Goal: Transaction & Acquisition: Book appointment/travel/reservation

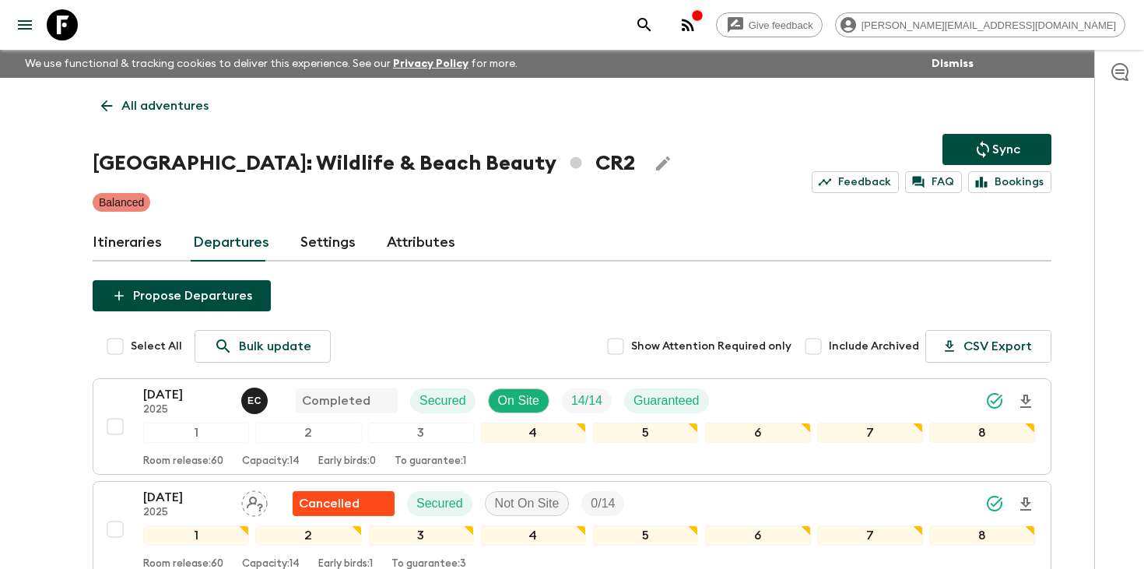
drag, startPoint x: 0, startPoint y: 0, endPoint x: 786, endPoint y: 27, distance: 786.8
click at [654, 27] on icon "search adventures" at bounding box center [644, 25] width 19 height 19
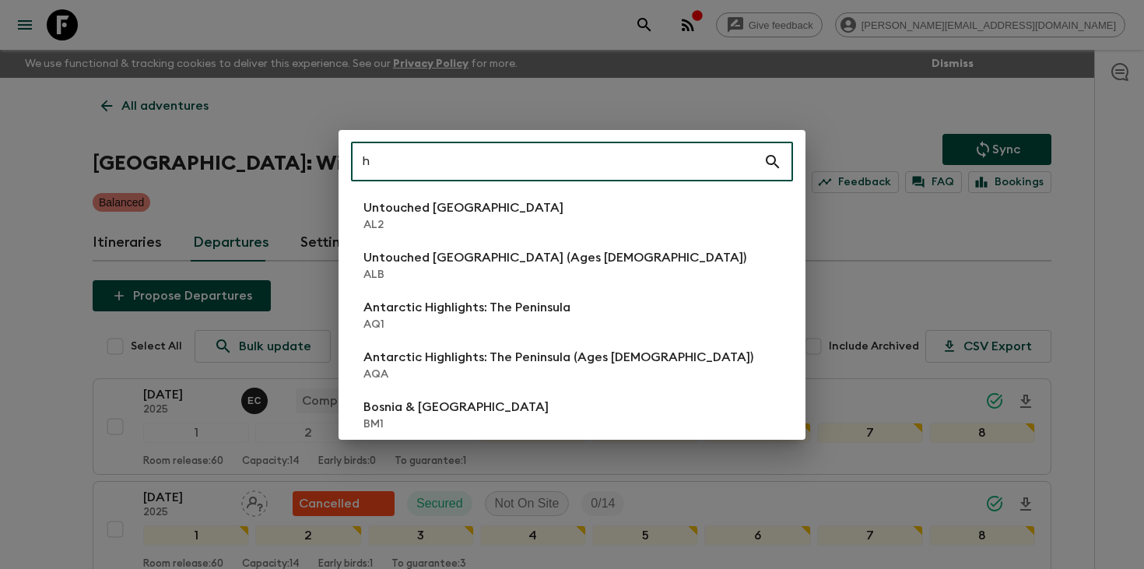
scroll to position [1287, 0]
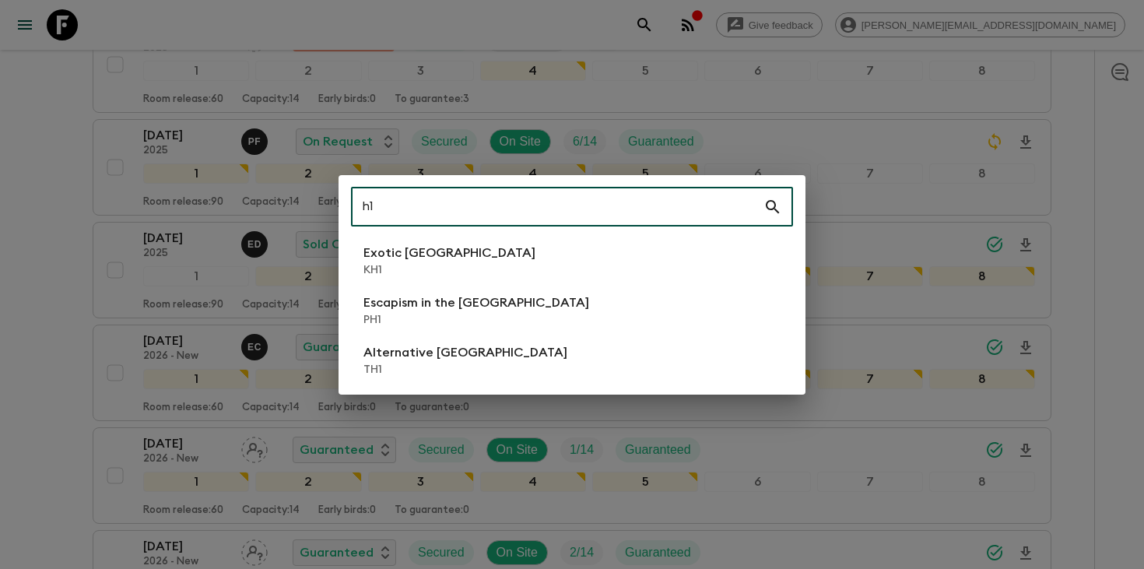
type input "h"
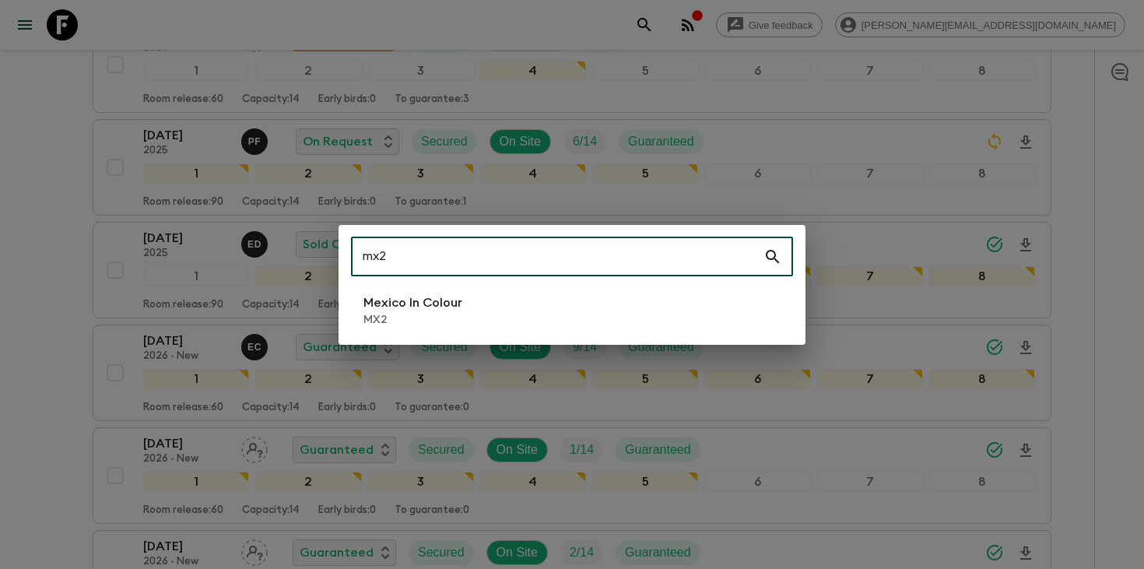
type input "mx2"
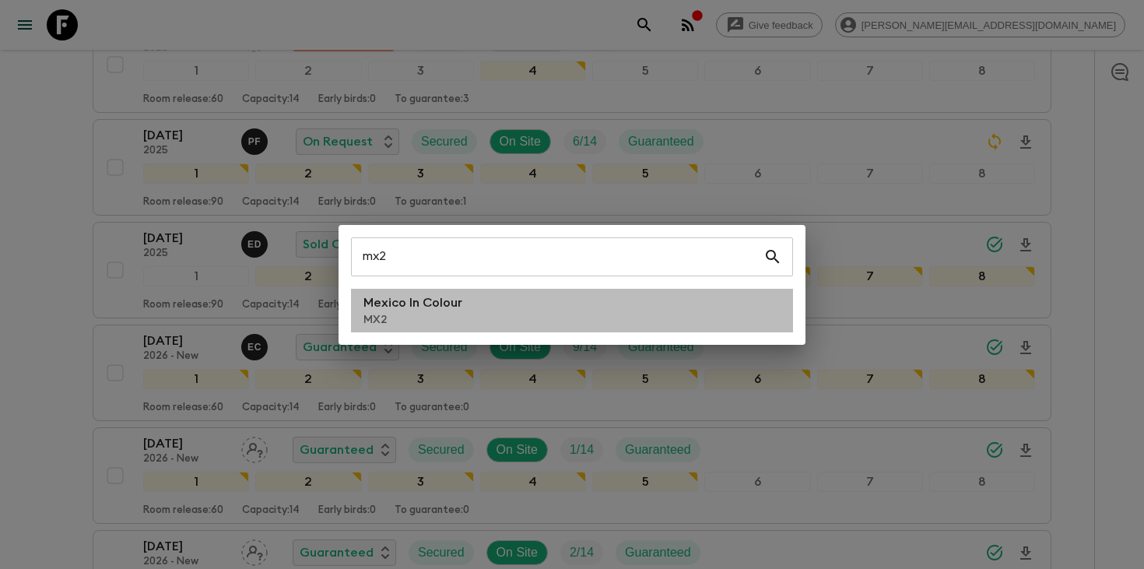
click at [465, 319] on li "Mexico In Colour MX2" at bounding box center [572, 311] width 442 height 44
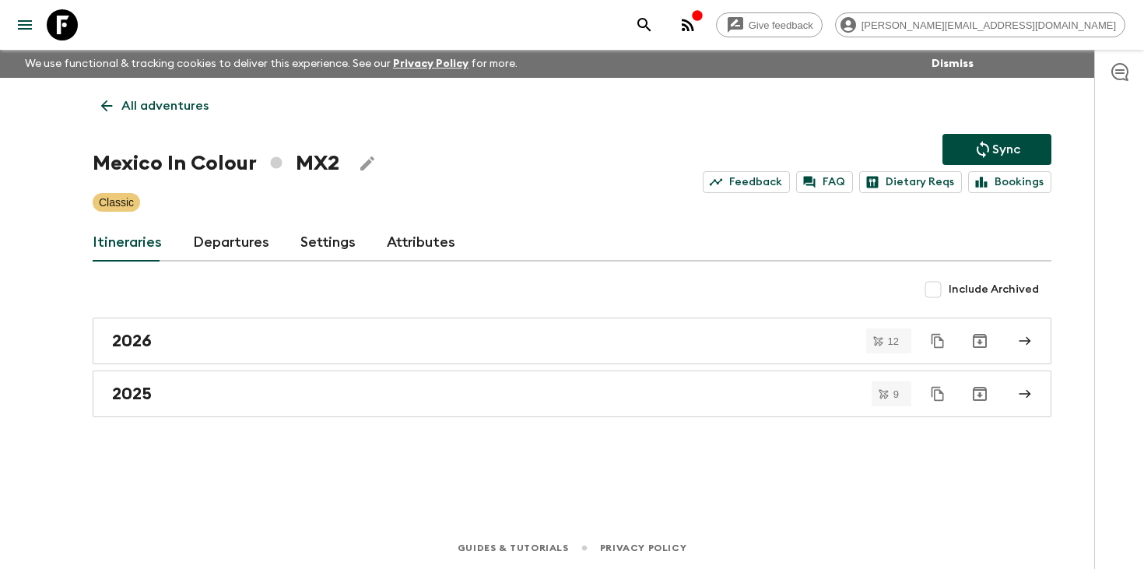
click at [654, 25] on icon "search adventures" at bounding box center [644, 25] width 19 height 19
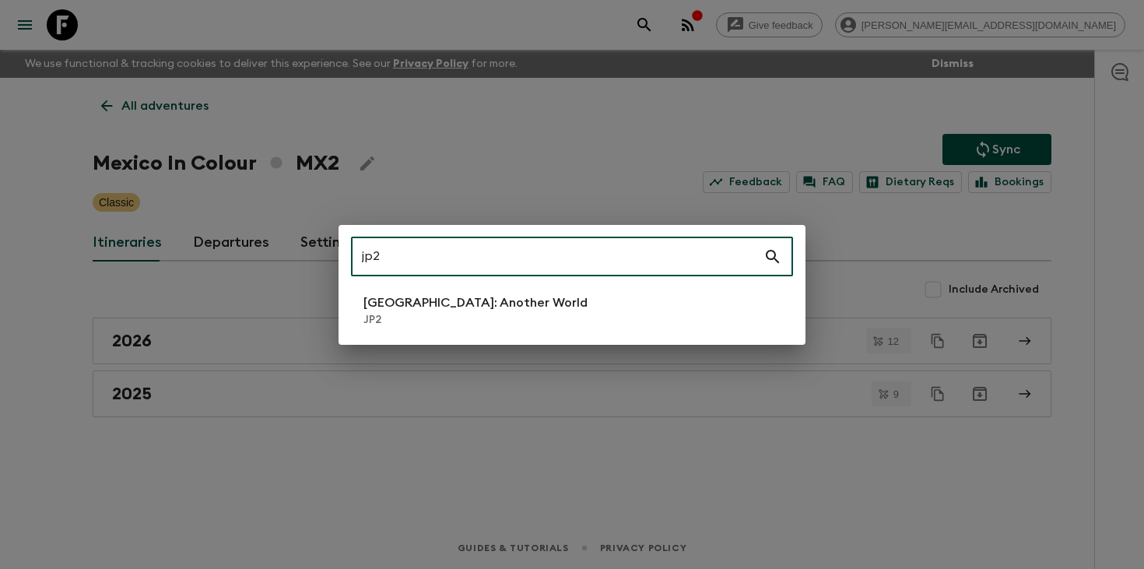
type input "jp2"
click at [534, 315] on li "[GEOGRAPHIC_DATA]: Another World JP2" at bounding box center [572, 311] width 442 height 44
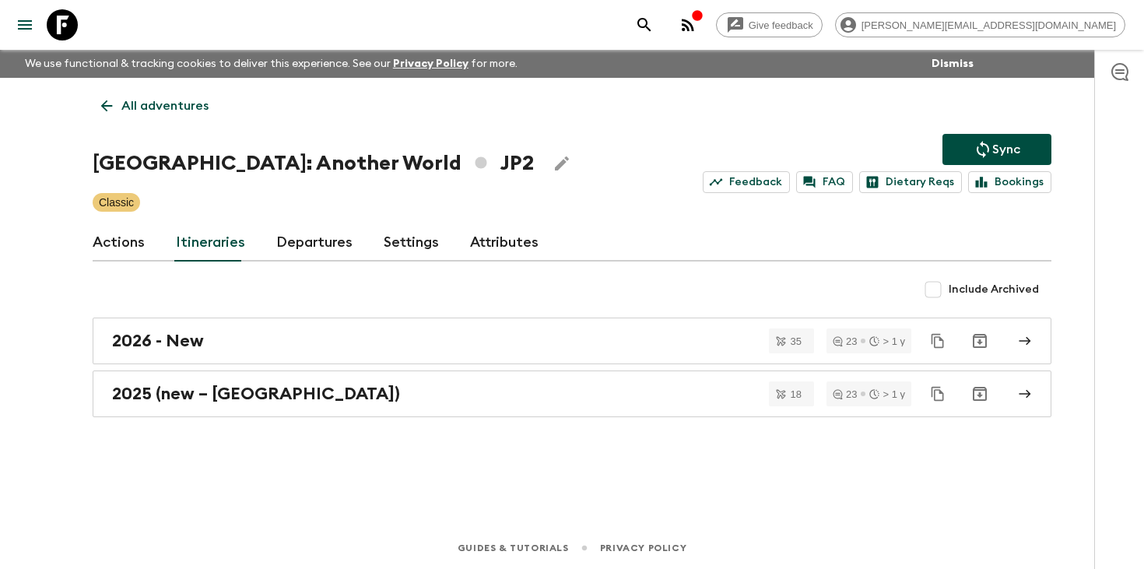
click at [185, 109] on p "All adventures" at bounding box center [164, 106] width 87 height 19
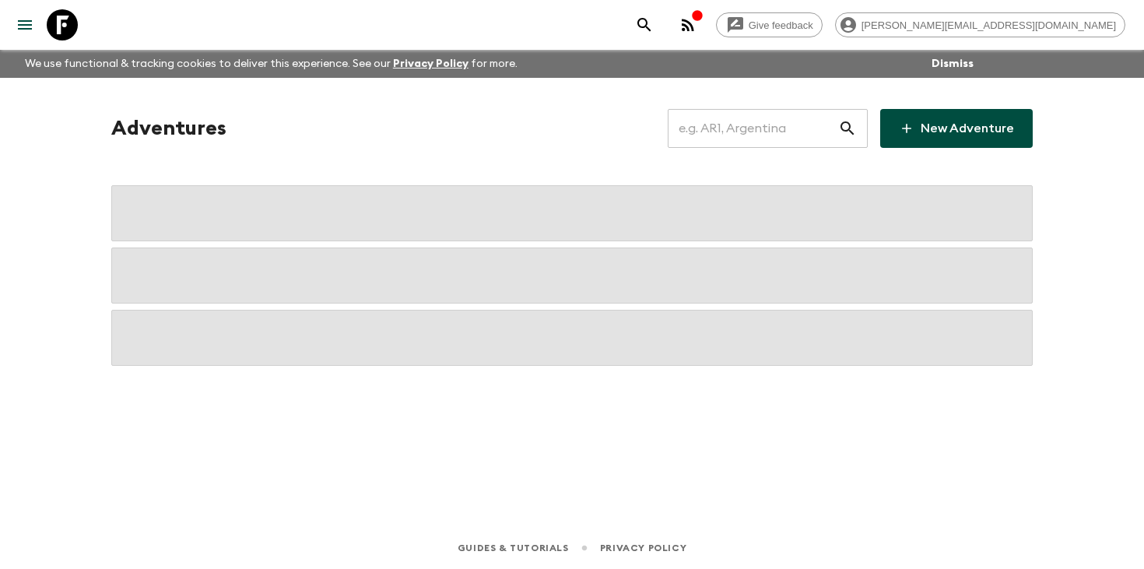
click at [729, 135] on input "text" at bounding box center [753, 129] width 170 height 44
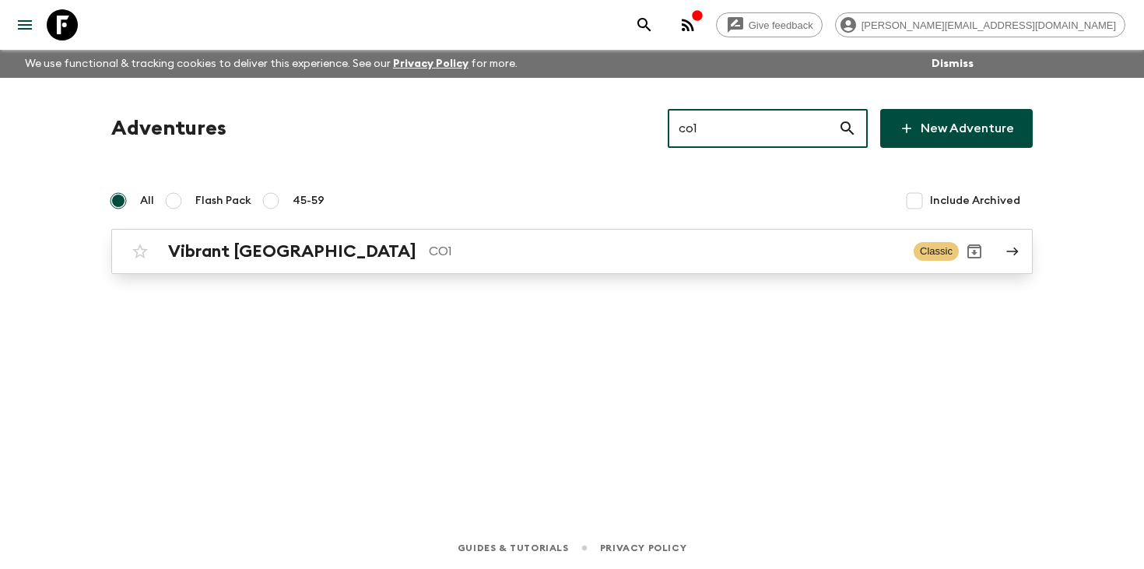
type input "co1"
click at [431, 256] on p "CO1" at bounding box center [665, 251] width 473 height 19
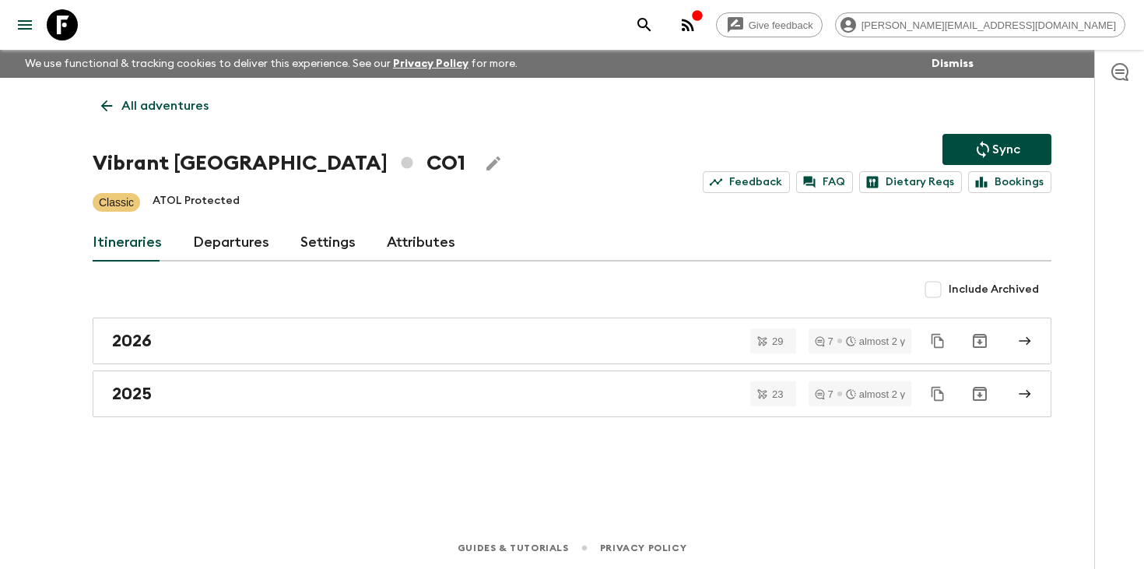
click at [654, 23] on icon "search adventures" at bounding box center [644, 25] width 19 height 19
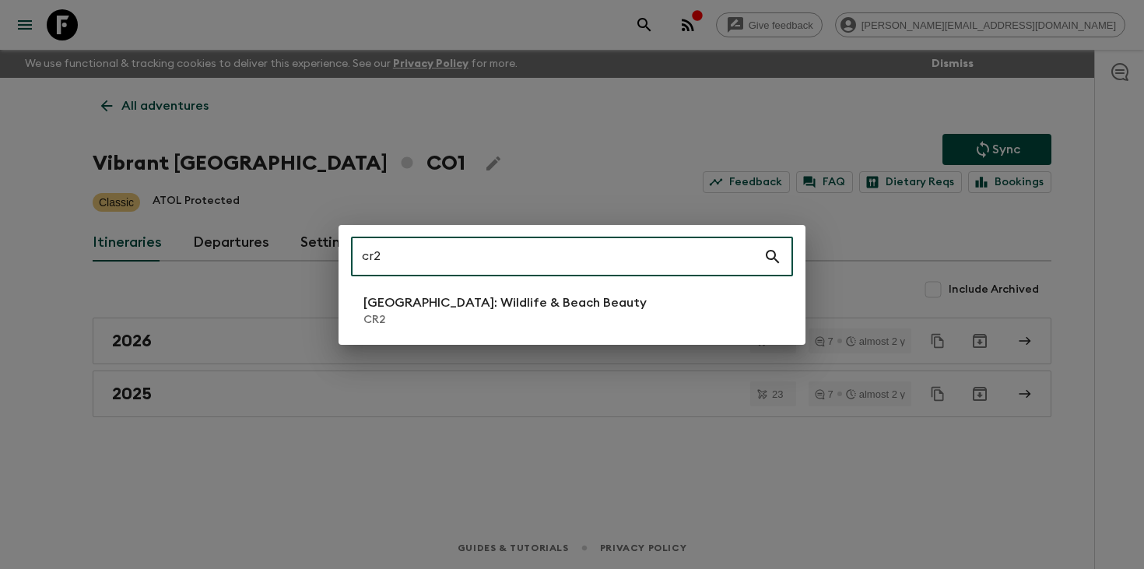
type input "cr2"
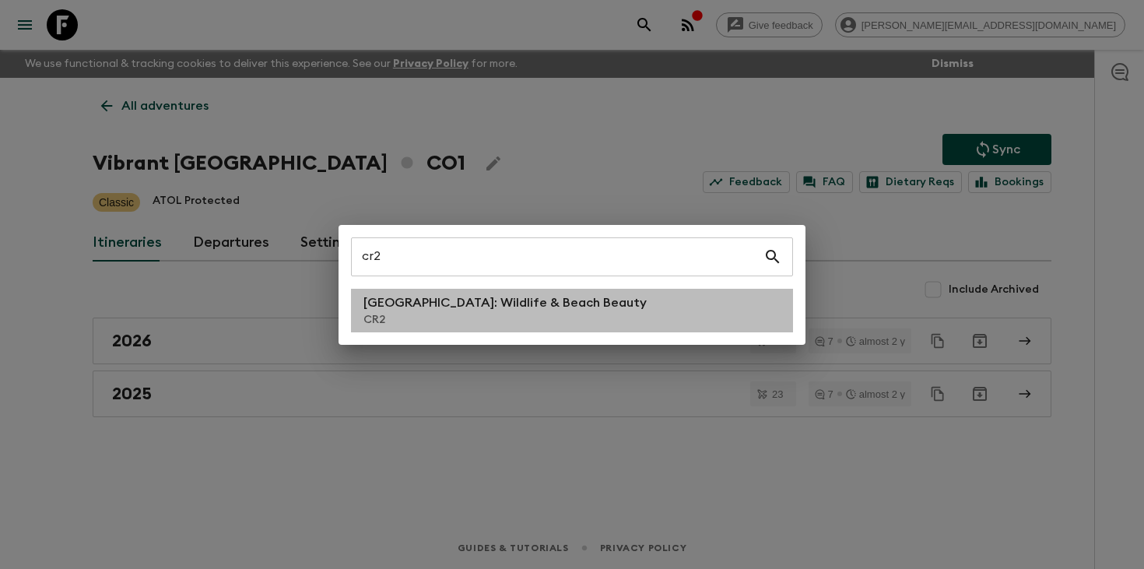
click at [543, 311] on p "[GEOGRAPHIC_DATA]: Wildlife & Beach Beauty" at bounding box center [505, 303] width 283 height 19
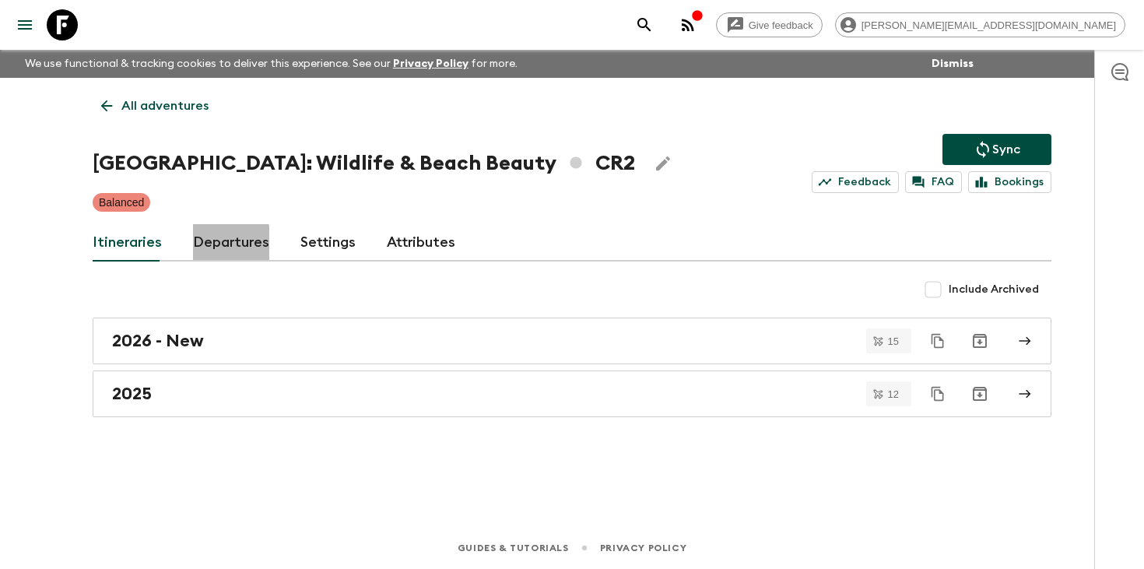
click at [210, 259] on link "Departures" at bounding box center [231, 242] width 76 height 37
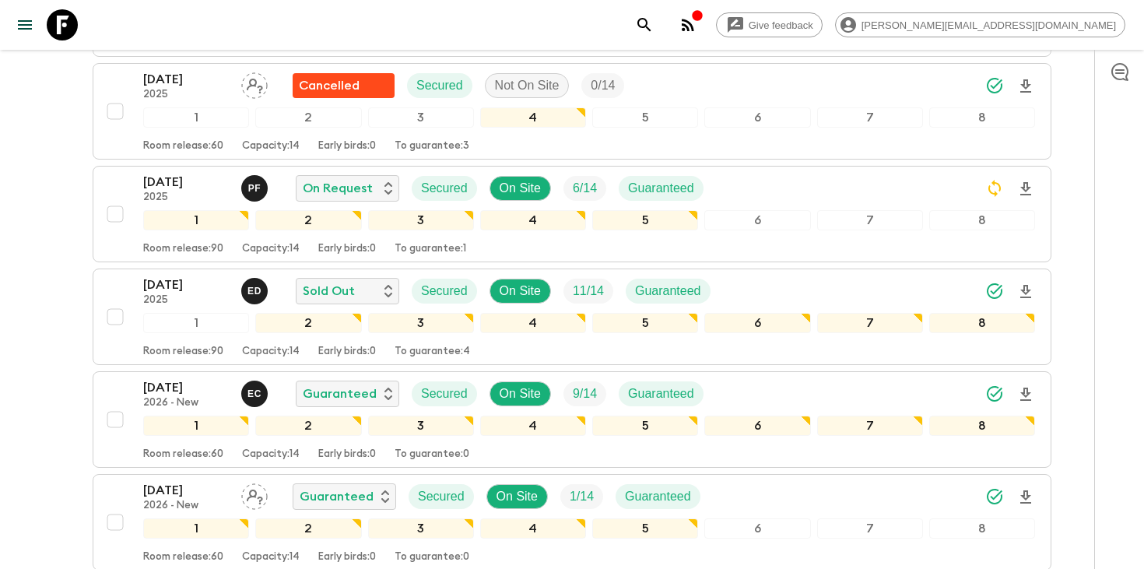
scroll to position [1413, 0]
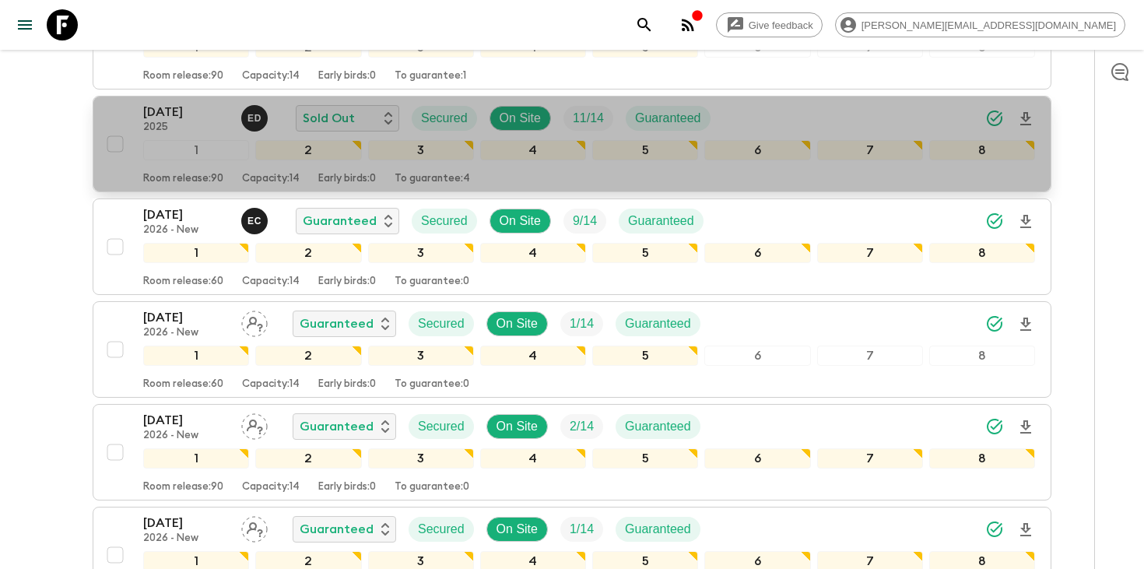
click at [846, 123] on div "[DATE] 2025 E D Sold Out Secured On Site 11 / 14 Guaranteed" at bounding box center [589, 118] width 892 height 31
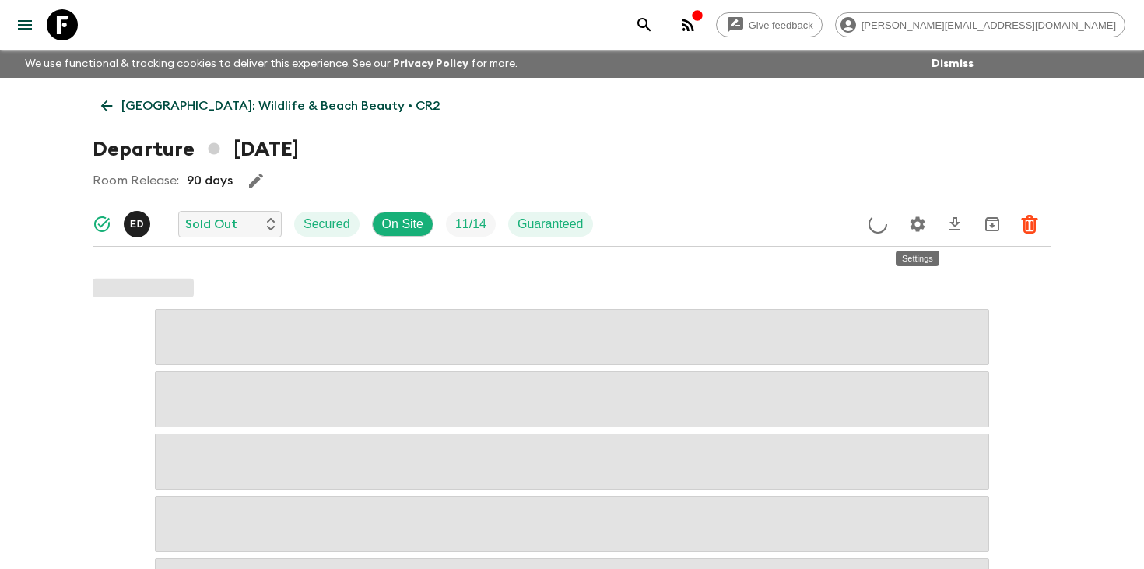
click at [923, 234] on button "Settings" at bounding box center [917, 224] width 31 height 31
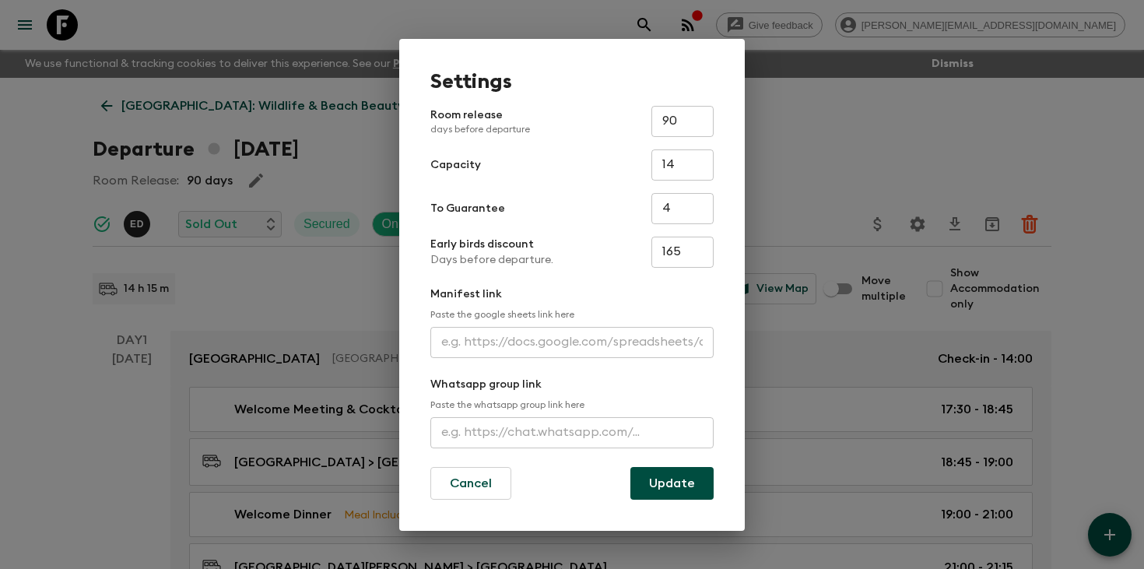
click at [533, 341] on input "text" at bounding box center [572, 342] width 283 height 31
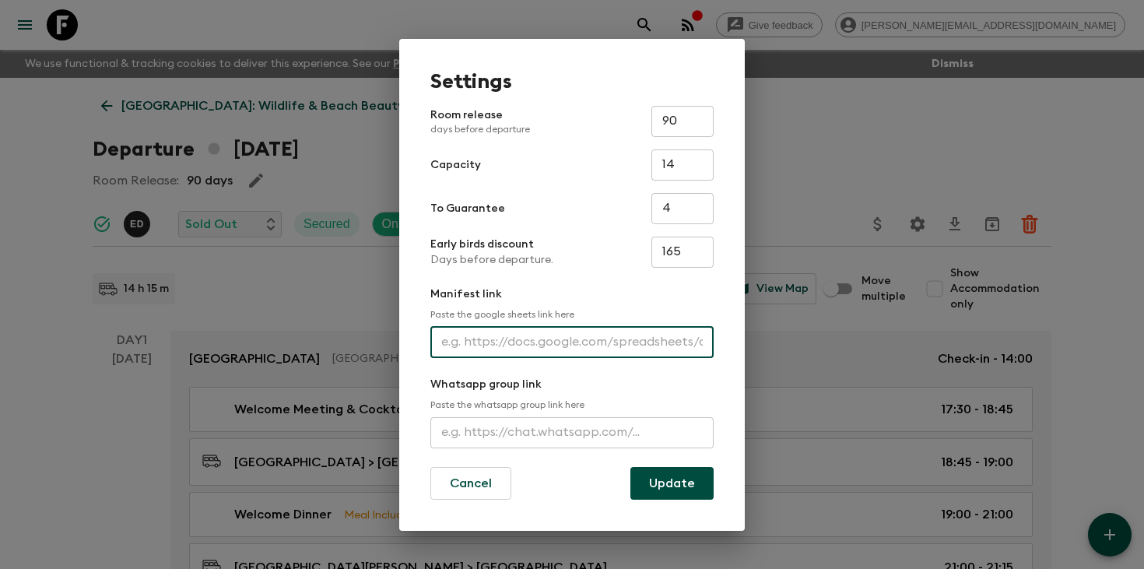
paste input "[URL][DOMAIN_NAME]"
type input "[URL][DOMAIN_NAME]"
click at [681, 490] on button "Update" at bounding box center [672, 483] width 83 height 33
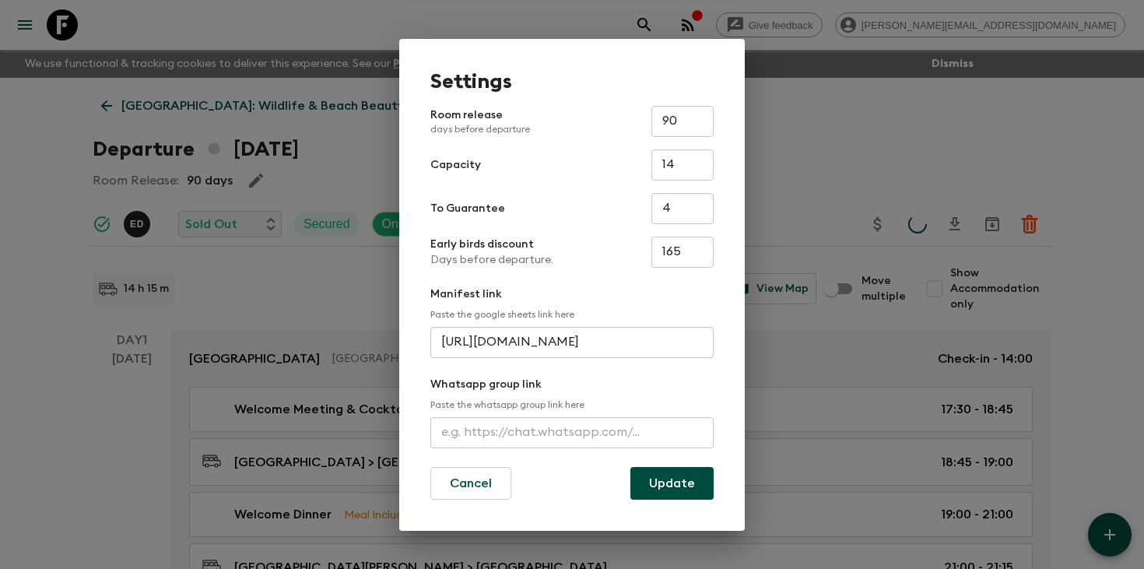
scroll to position [0, 0]
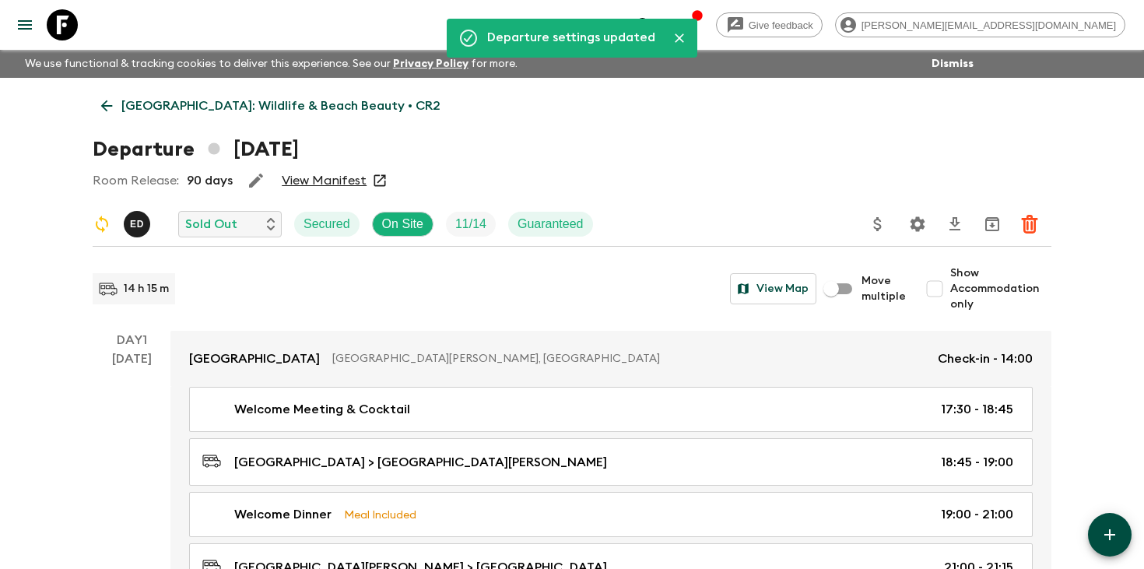
click at [654, 18] on icon "search adventures" at bounding box center [644, 25] width 19 height 19
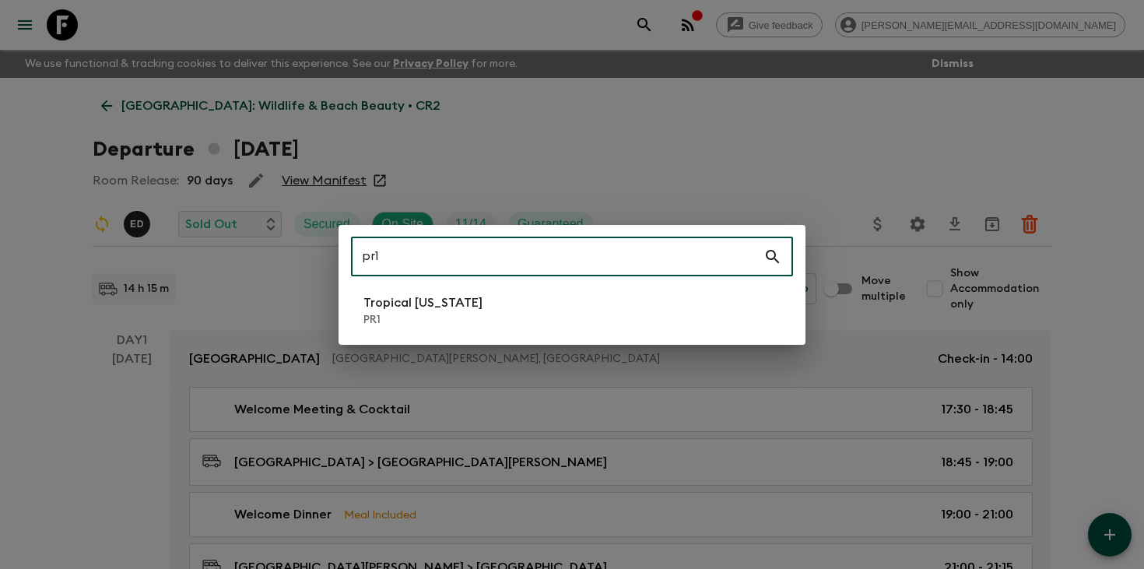
type input "pr1"
click at [585, 287] on div "pr1 ​ [GEOGRAPHIC_DATA][US_STATE] PR1" at bounding box center [572, 285] width 467 height 120
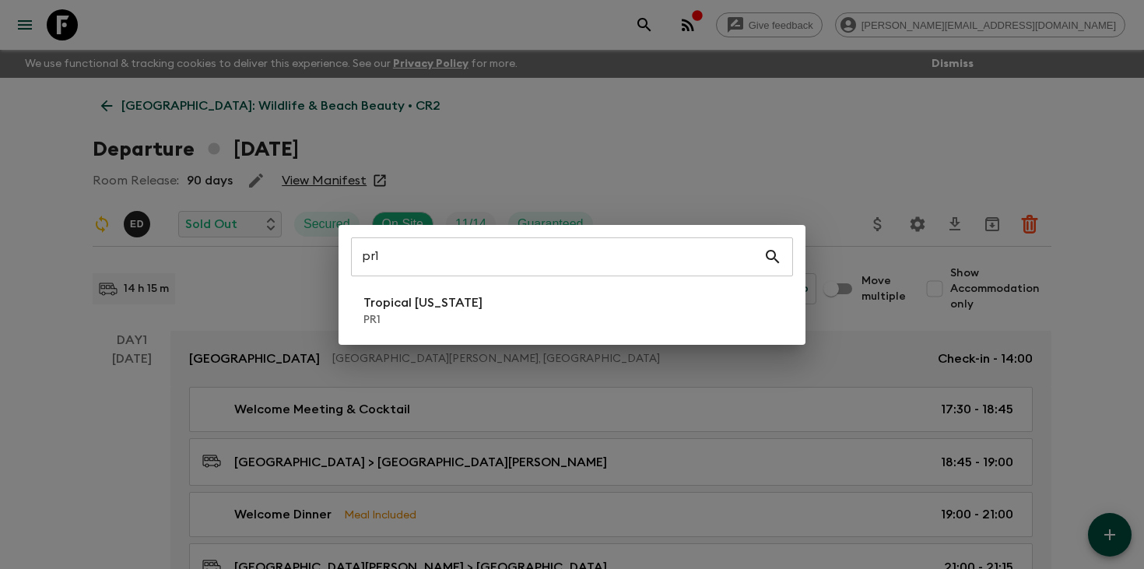
click at [581, 325] on li "Tropical [US_STATE] PR1" at bounding box center [572, 311] width 442 height 44
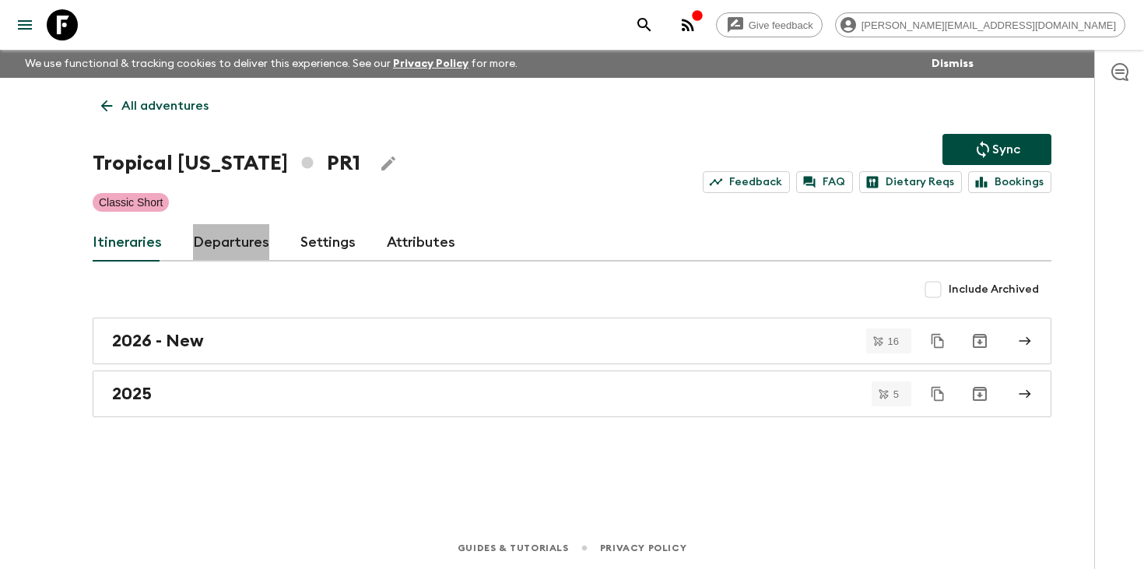
click at [241, 241] on link "Departures" at bounding box center [231, 242] width 76 height 37
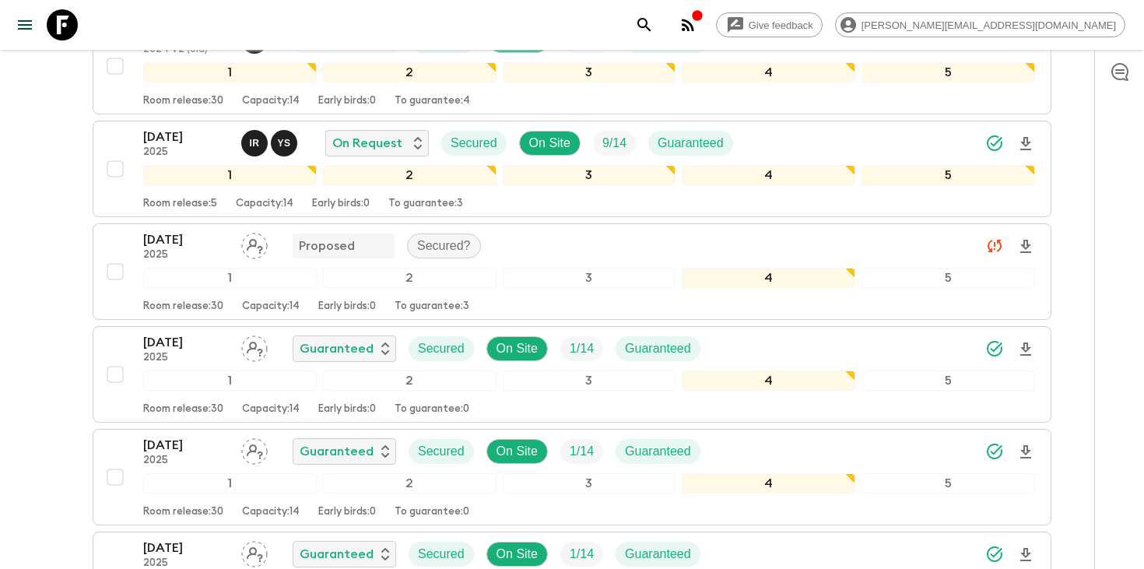
scroll to position [895, 0]
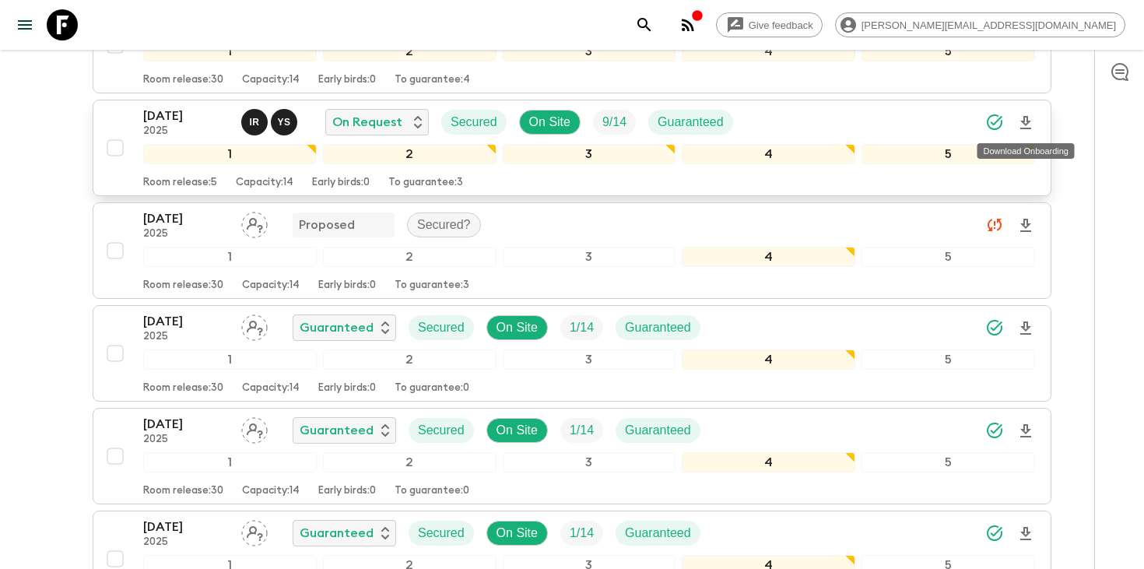
click at [1025, 119] on icon "Download Onboarding" at bounding box center [1026, 123] width 19 height 19
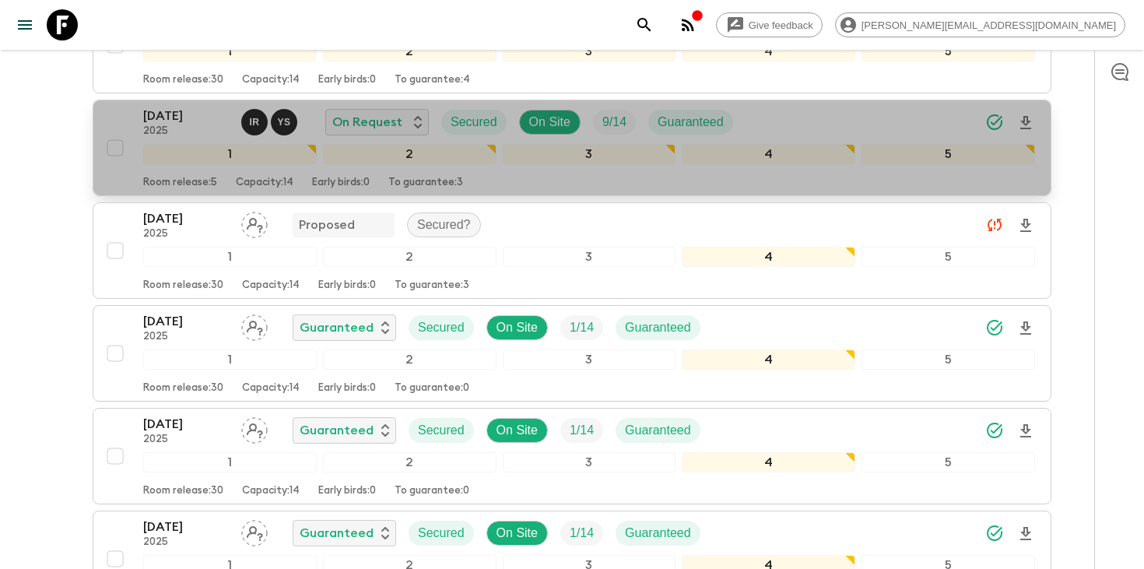
click at [179, 109] on p "[DATE]" at bounding box center [186, 116] width 86 height 19
